Goal: Find specific page/section: Find specific page/section

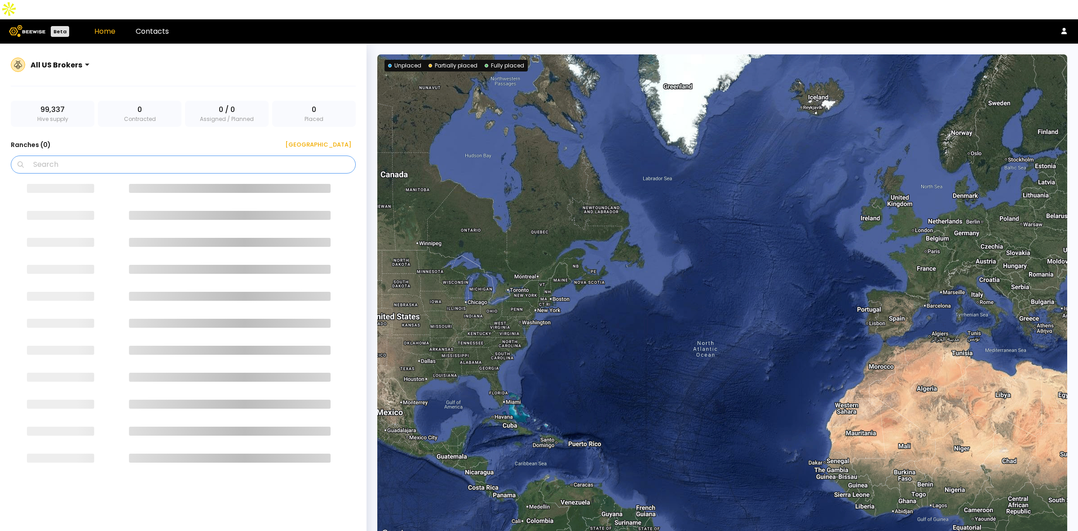
click at [93, 156] on input "Search" at bounding box center [187, 164] width 322 height 17
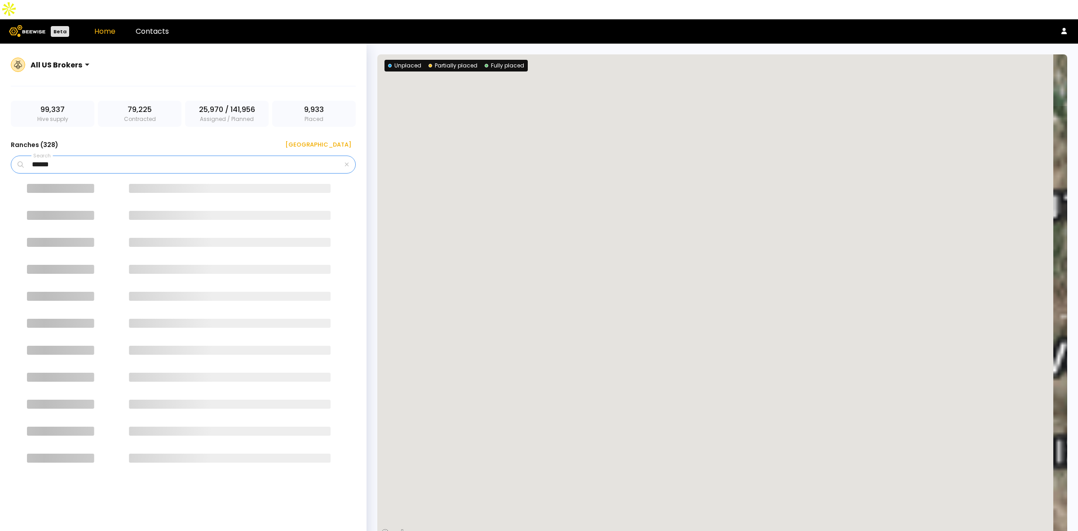
type input "******"
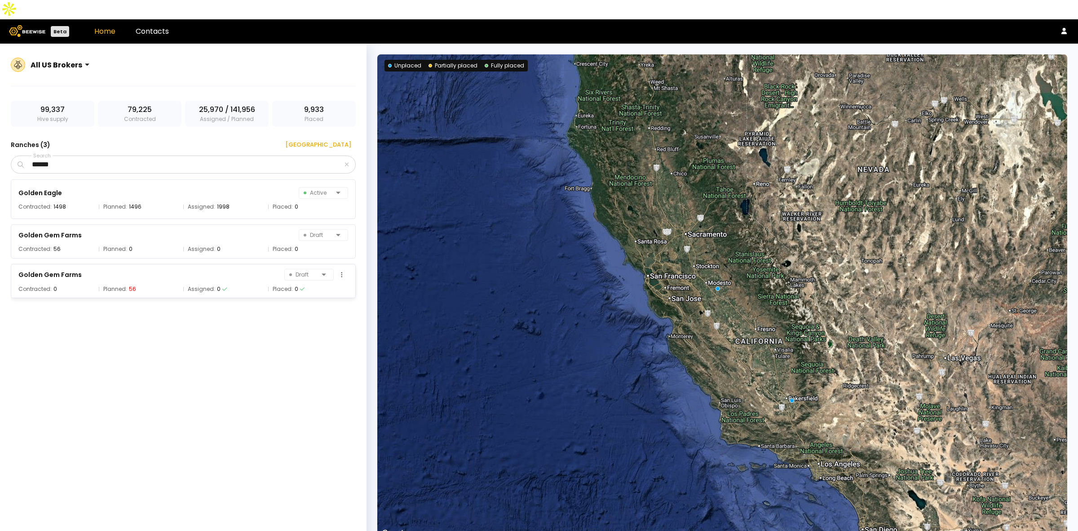
click at [205, 284] on span "Assigned:" at bounding box center [201, 288] width 27 height 9
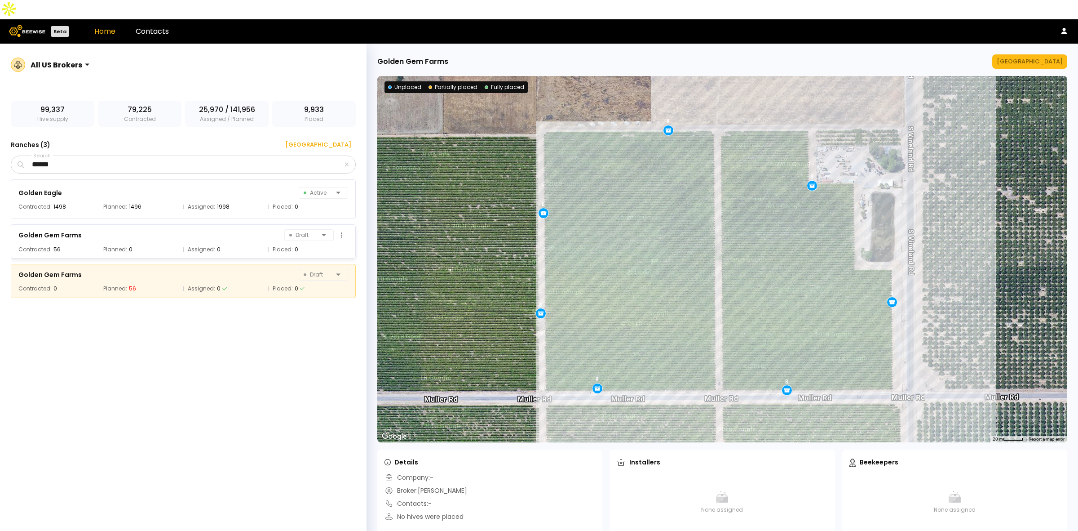
click at [248, 229] on div "Golden Gem Farms Draft" at bounding box center [183, 235] width 330 height 13
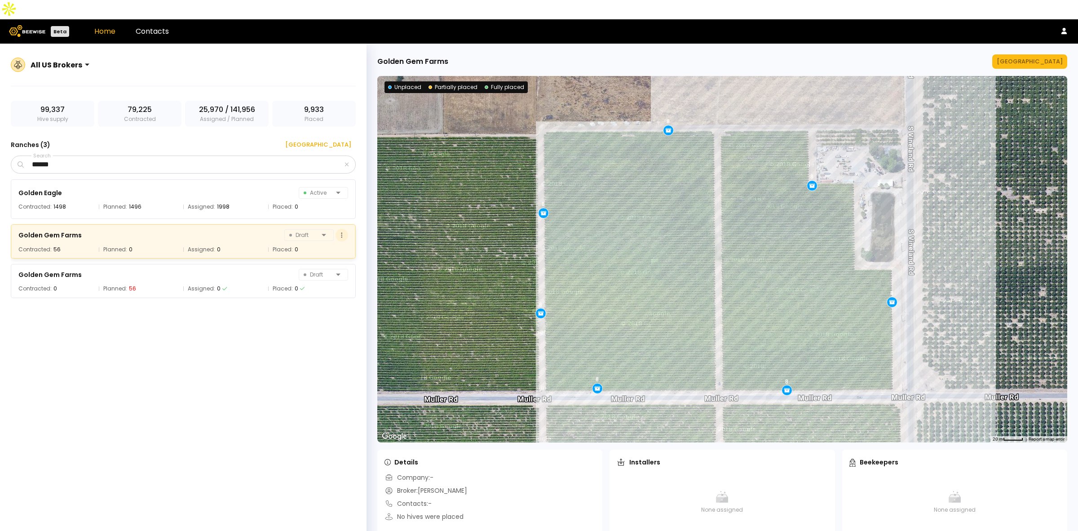
click at [341, 232] on icon at bounding box center [341, 235] width 1 height 6
click at [176, 330] on div "Golden Eagle Active Contracted: 1498 Planned: 1496 Assigned: 1998 Placed: 0 Gol…" at bounding box center [188, 364] width 354 height 370
click at [217, 284] on div "0" at bounding box center [219, 288] width 4 height 9
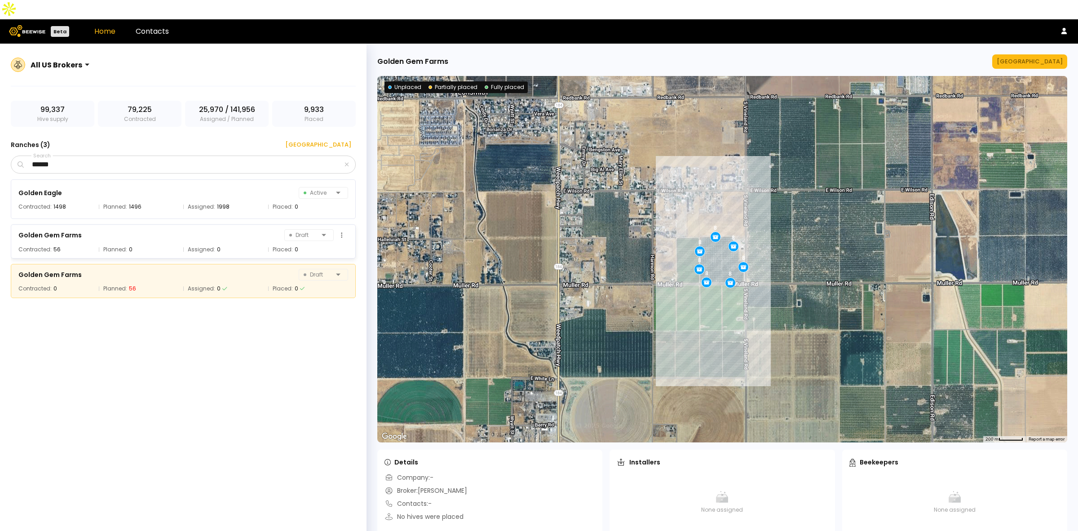
click at [226, 245] on div "Assigned: 0" at bounding box center [223, 249] width 80 height 9
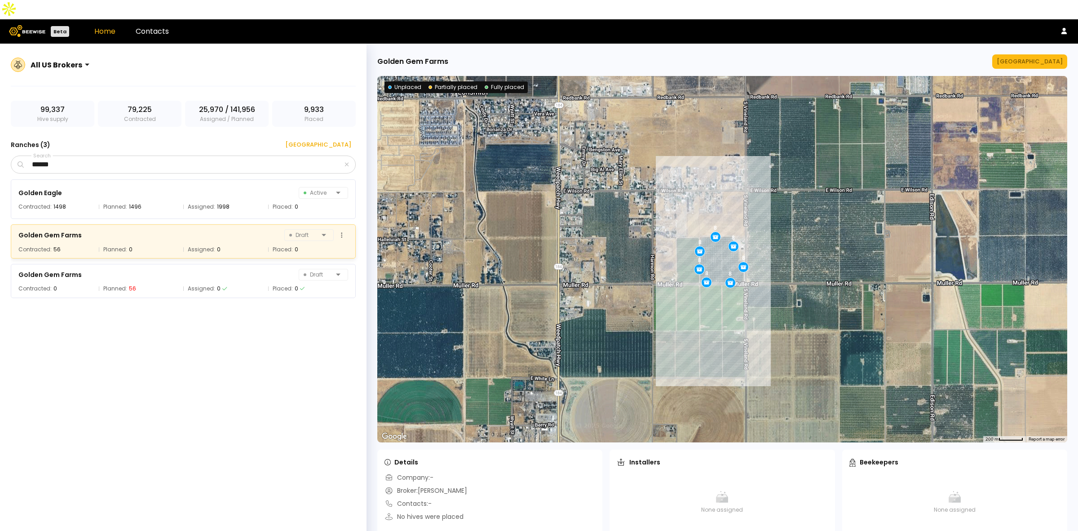
click at [230, 229] on div "Golden Gem Farms Draft" at bounding box center [183, 235] width 330 height 13
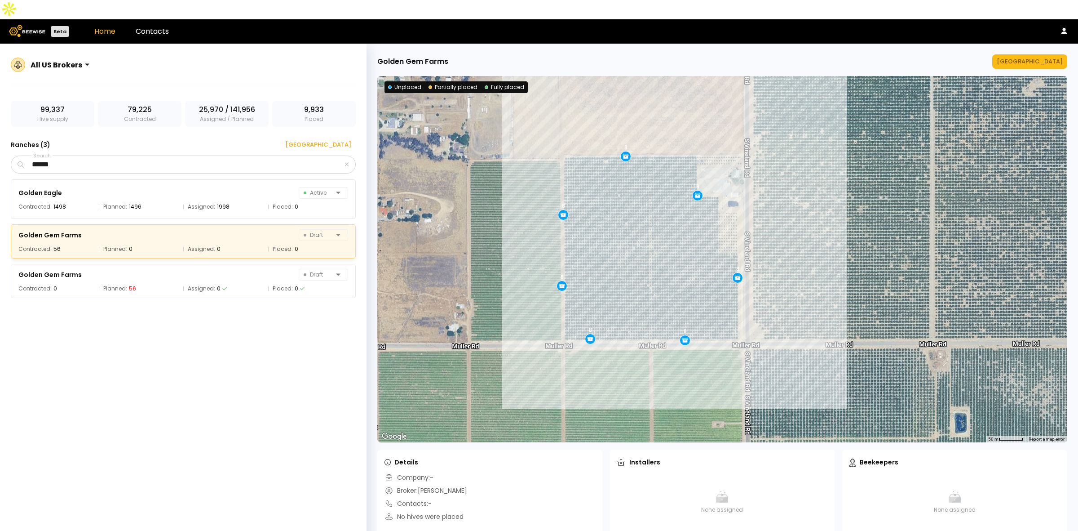
drag, startPoint x: 665, startPoint y: 213, endPoint x: 856, endPoint y: 450, distance: 303.8
click at [856, 450] on div "Golden Gem Farms [GEOGRAPHIC_DATA] ← Move left → Move right ↑ Move up ↓ Move do…" at bounding box center [723, 297] width 712 height 506
